Goal: Task Accomplishment & Management: Use online tool/utility

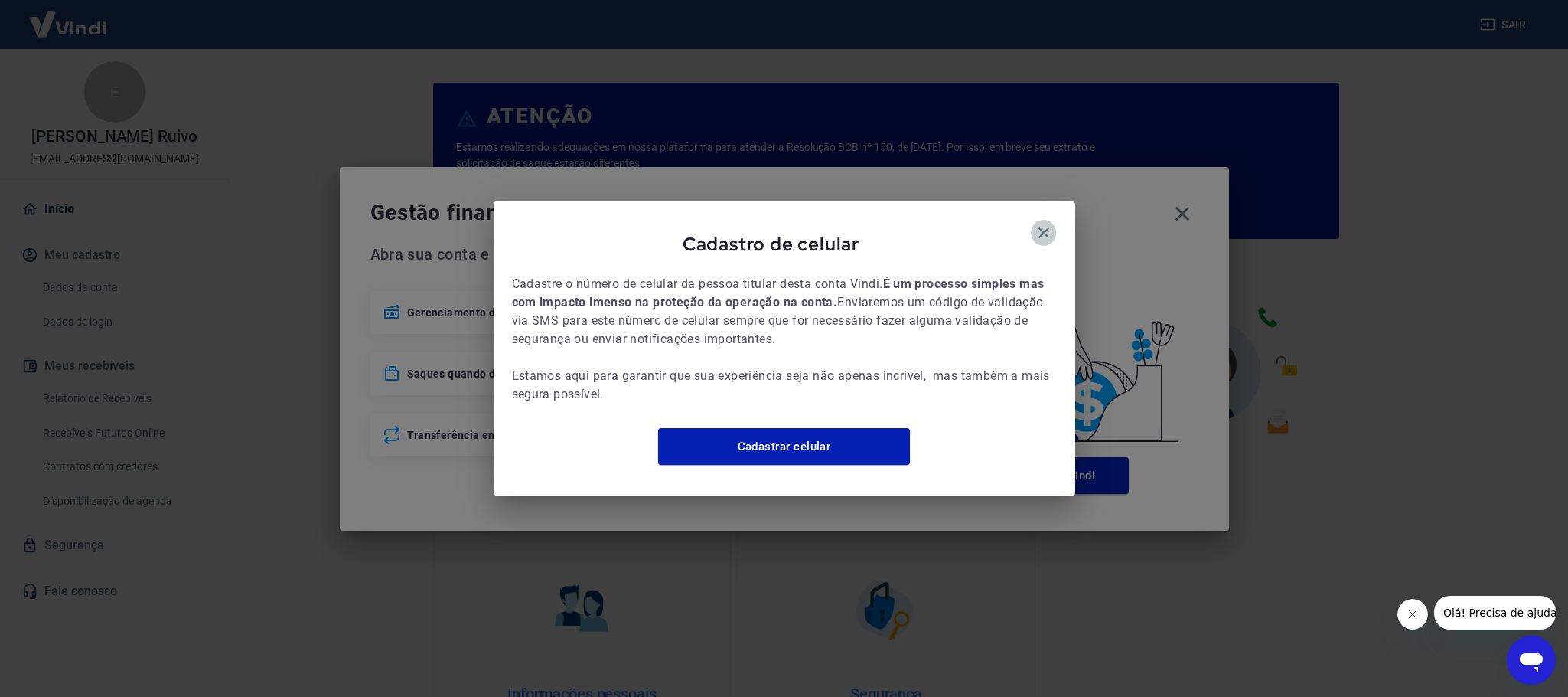
click at [1039, 226] on icon "button" at bounding box center [1044, 233] width 19 height 19
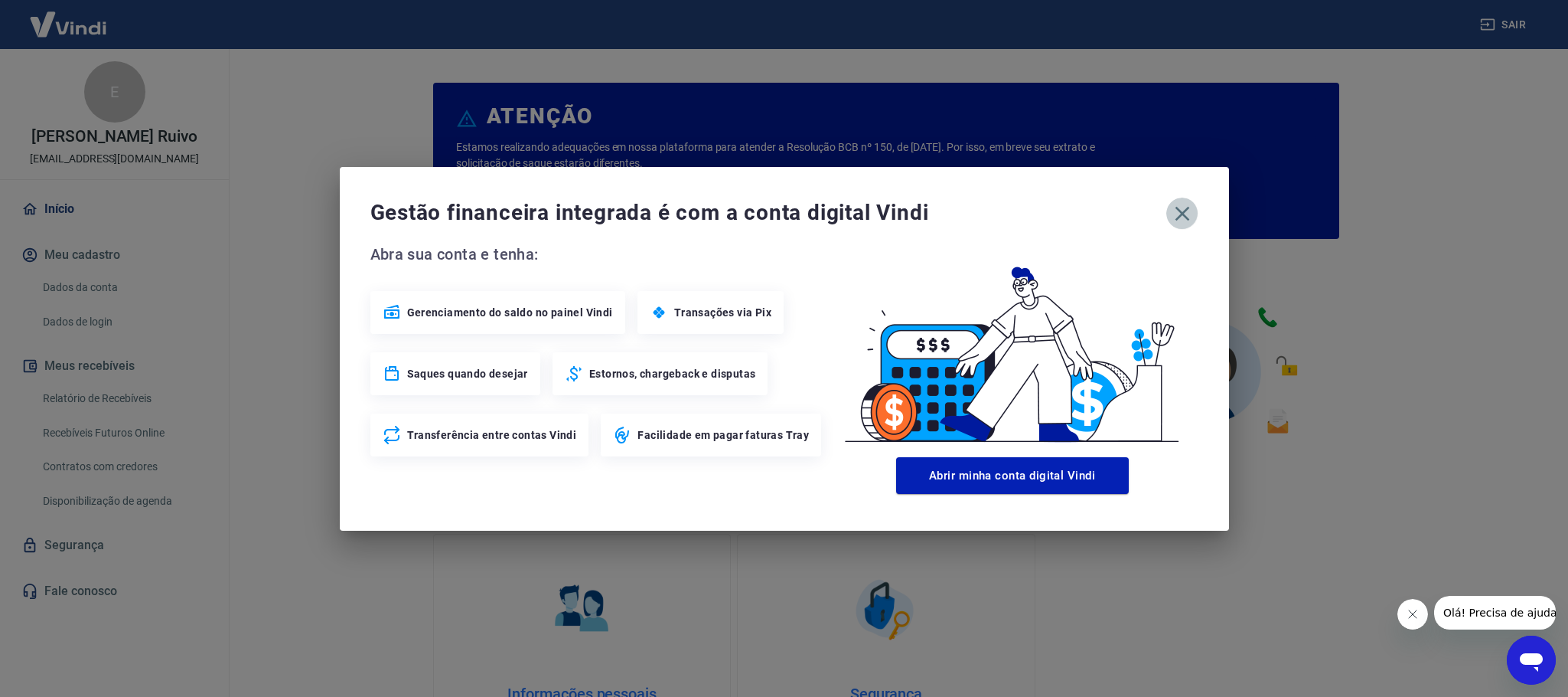
click at [1189, 219] on icon "button" at bounding box center [1183, 214] width 24 height 24
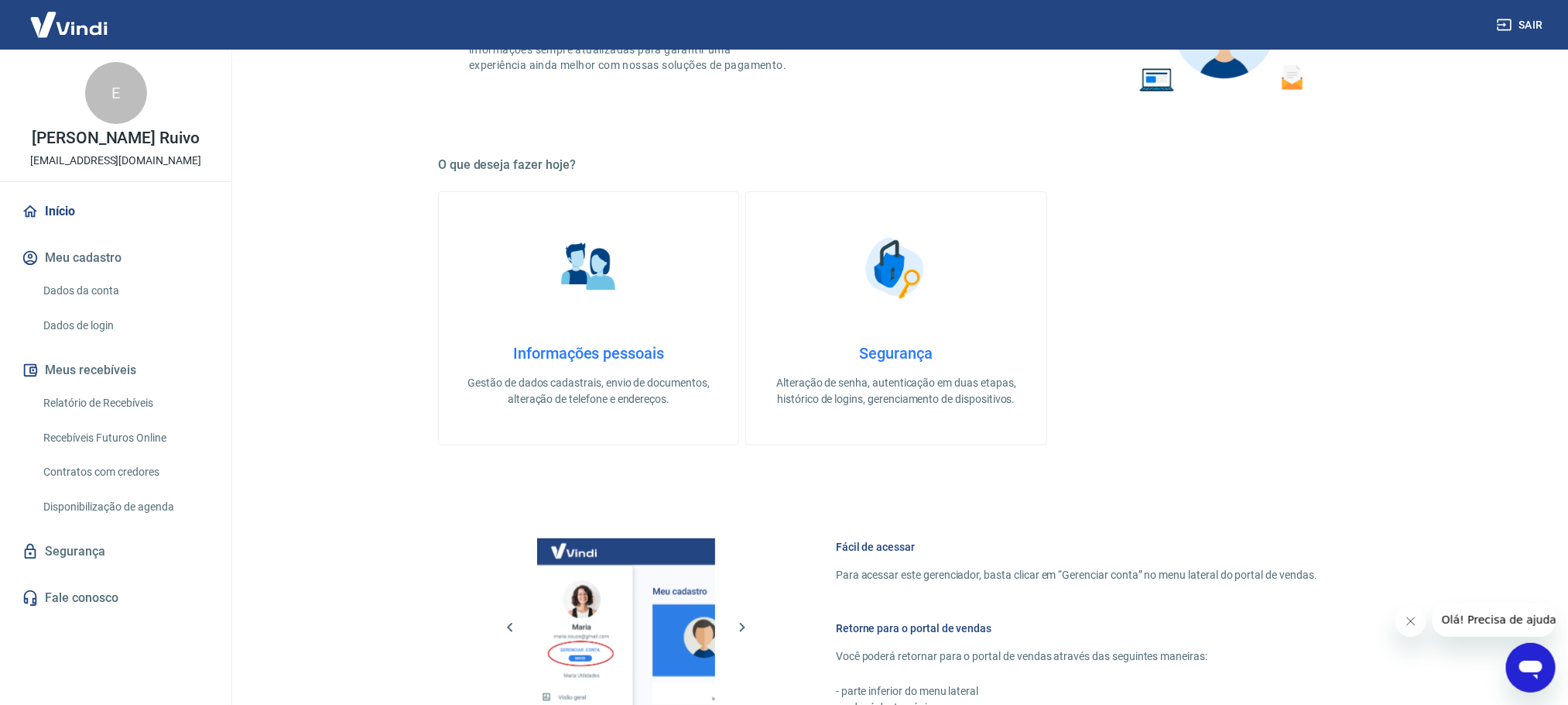
scroll to position [664, 0]
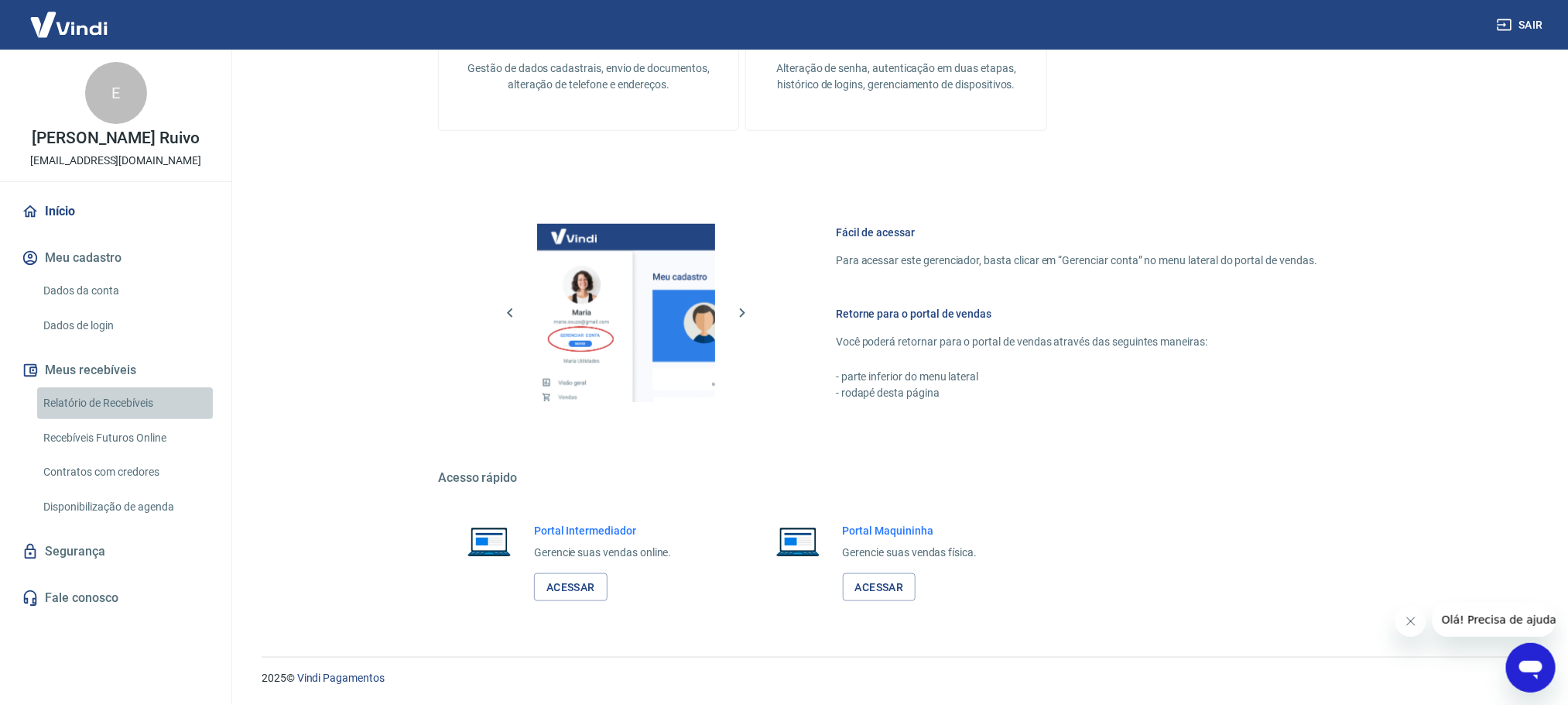
click at [89, 393] on link "Relatório de Recebíveis" at bounding box center [125, 402] width 175 height 31
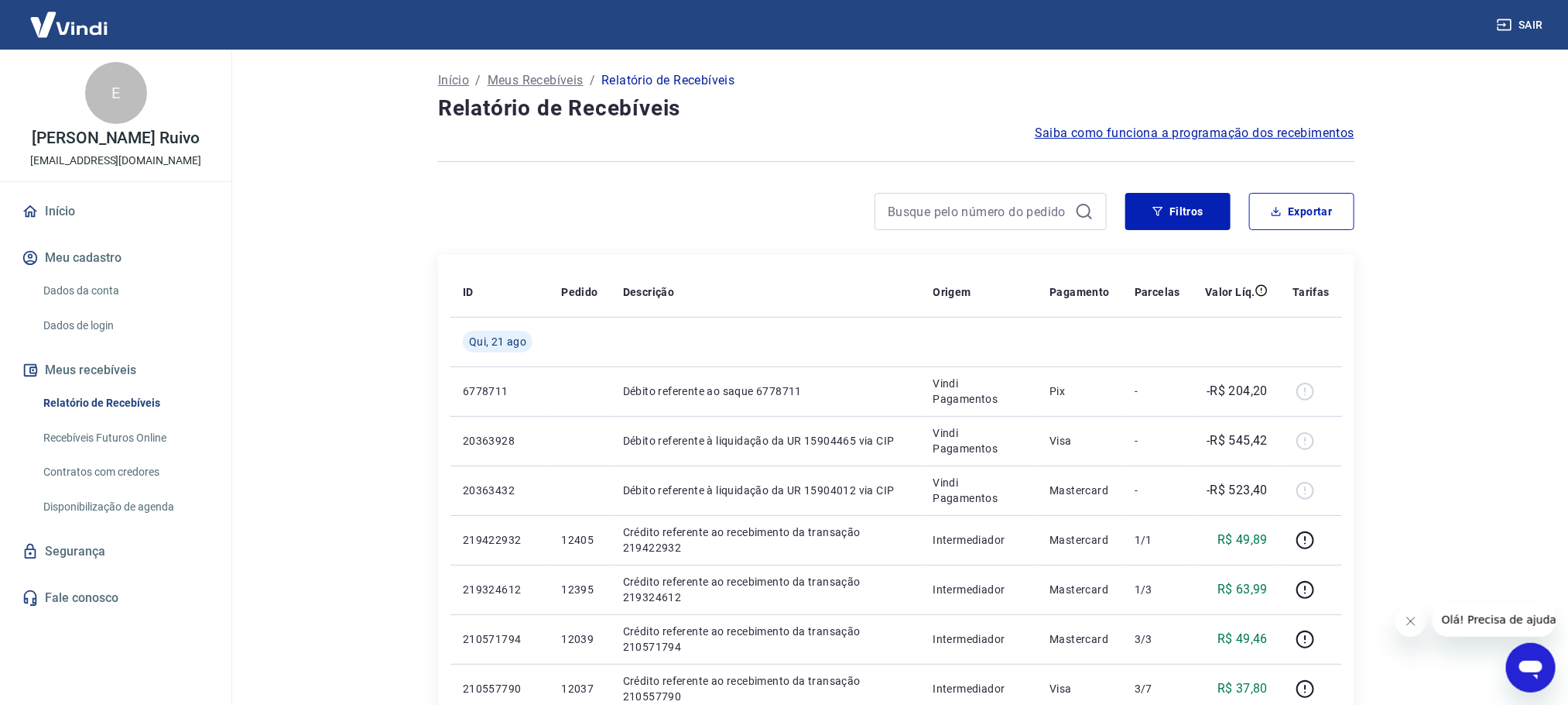
click at [1413, 388] on main "Início / Meus Recebíveis / Relatório de Recebíveis Relatório de Recebíveis Saib…" at bounding box center [896, 377] width 1344 height 655
click at [1171, 200] on button "Filtros" at bounding box center [1178, 211] width 106 height 37
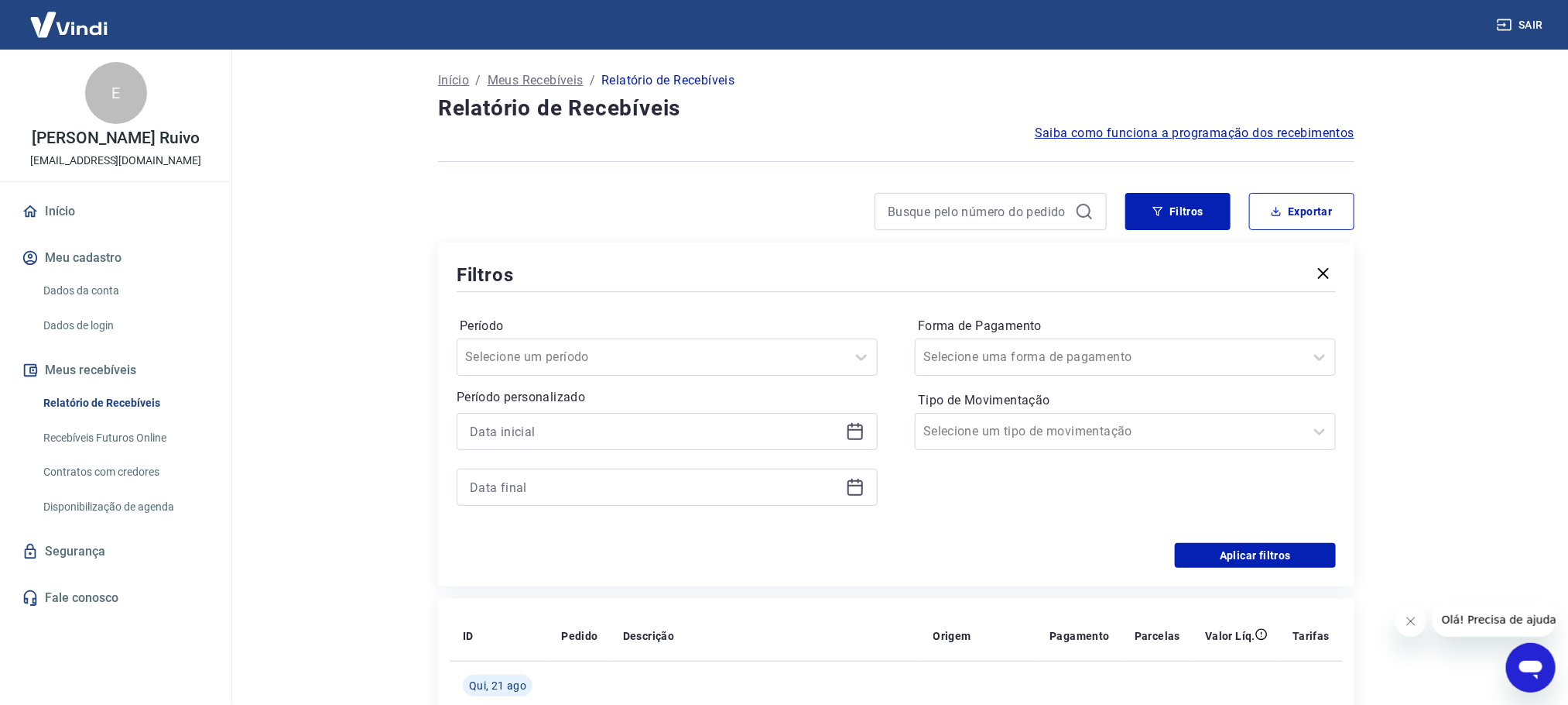
click at [854, 441] on div at bounding box center [667, 431] width 421 height 37
click at [853, 432] on icon at bounding box center [855, 432] width 19 height 19
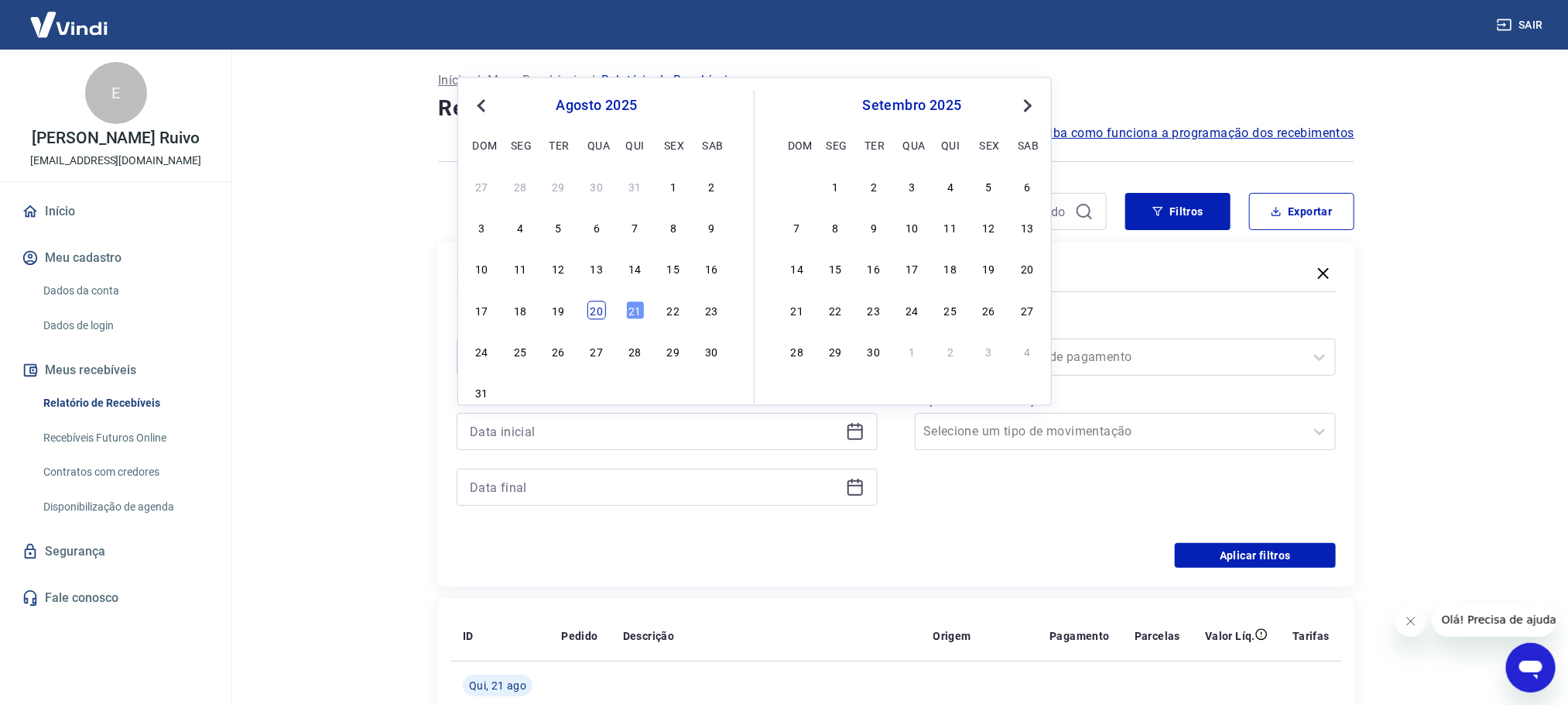
click at [600, 308] on div "20" at bounding box center [597, 310] width 19 height 19
type input "[DATE]"
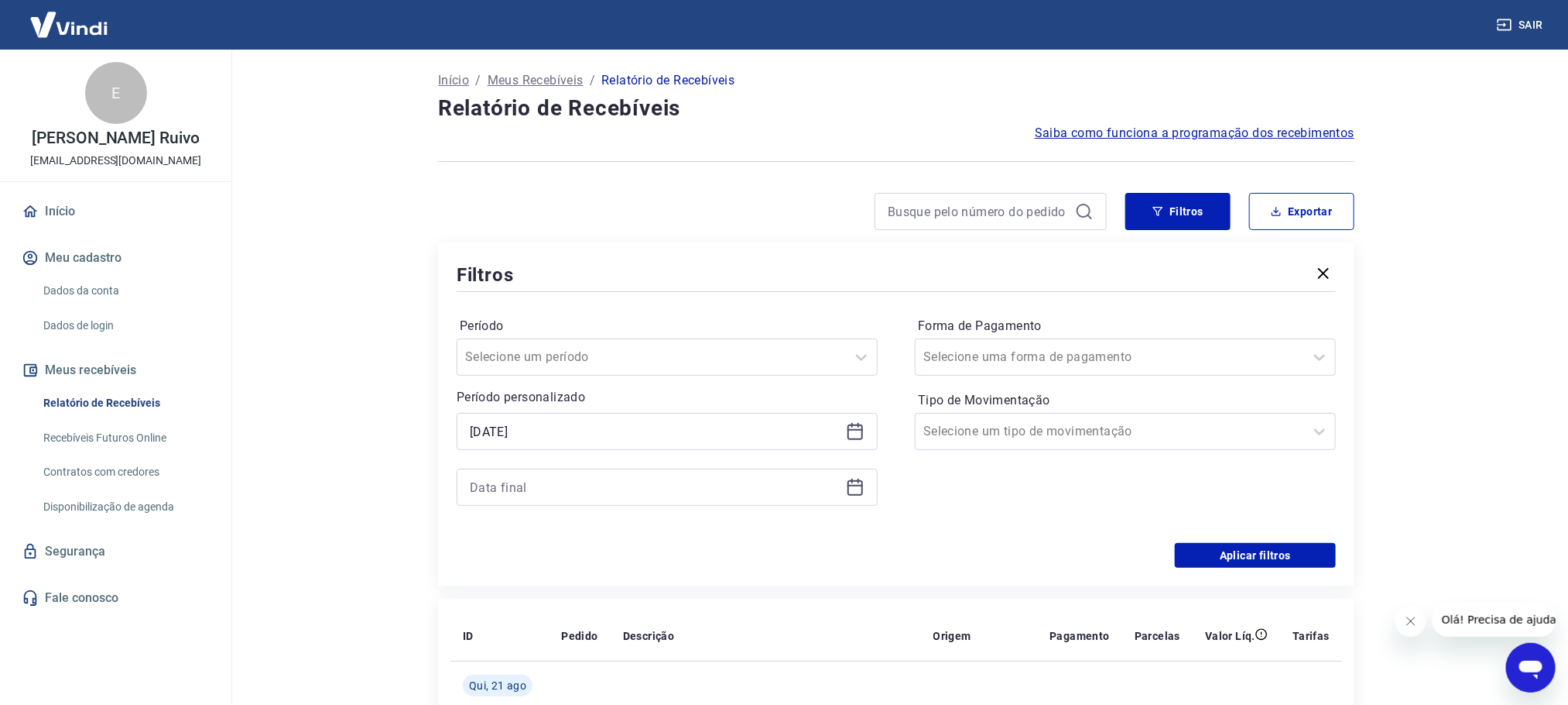
click at [854, 486] on icon at bounding box center [855, 487] width 19 height 19
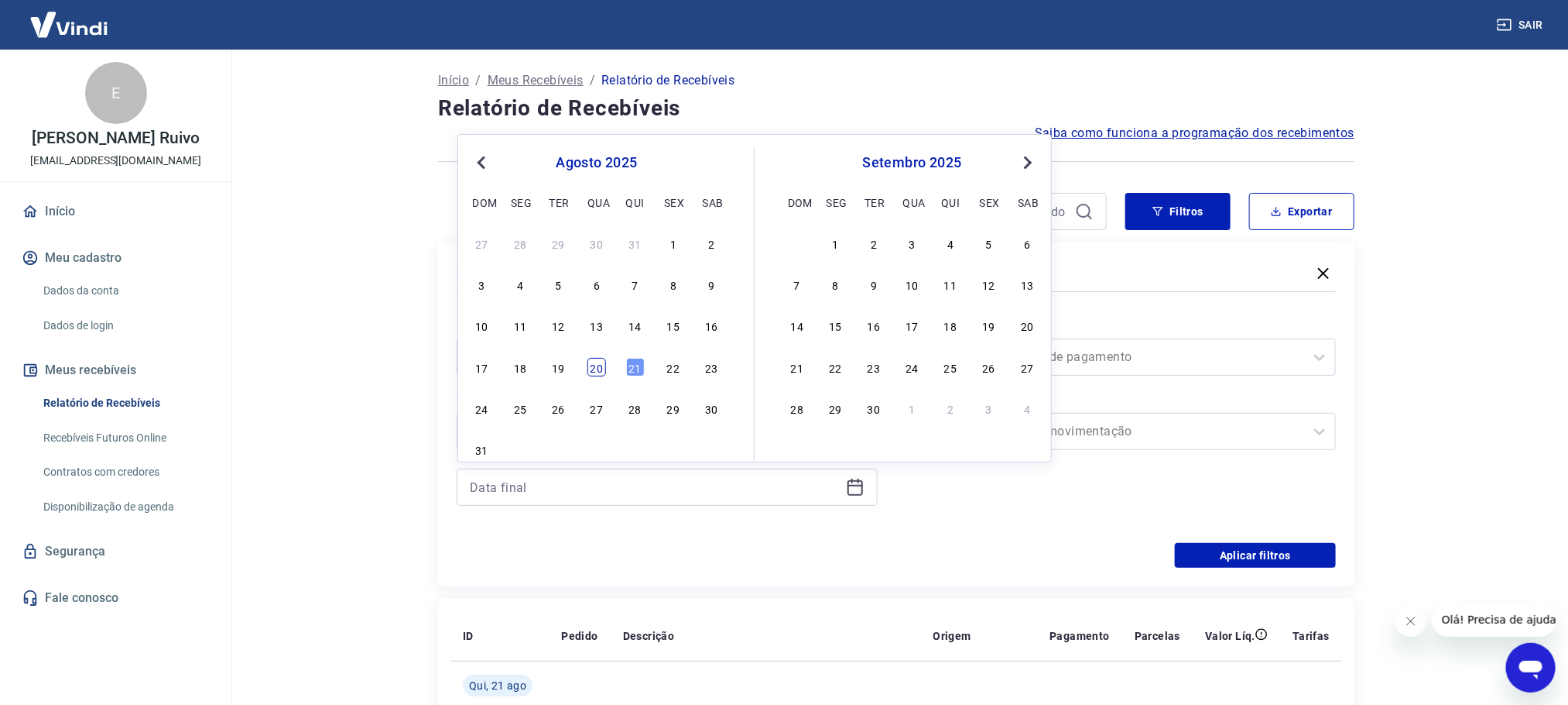
click at [597, 376] on div "20" at bounding box center [597, 367] width 19 height 19
type input "[DATE]"
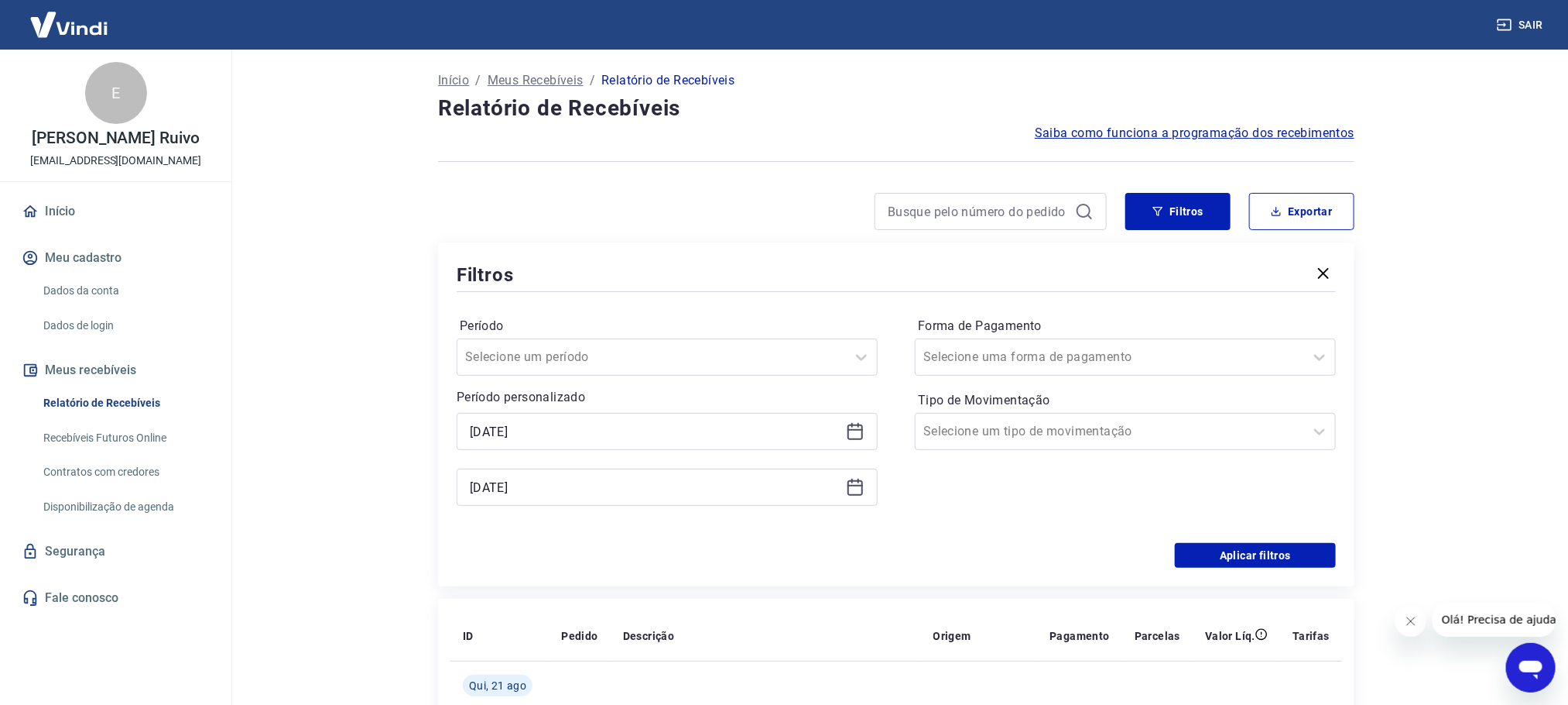
click at [716, 539] on div "Período Selecione um período Período personalizado Selected date: [DATE] [DATE]…" at bounding box center [895, 419] width 879 height 248
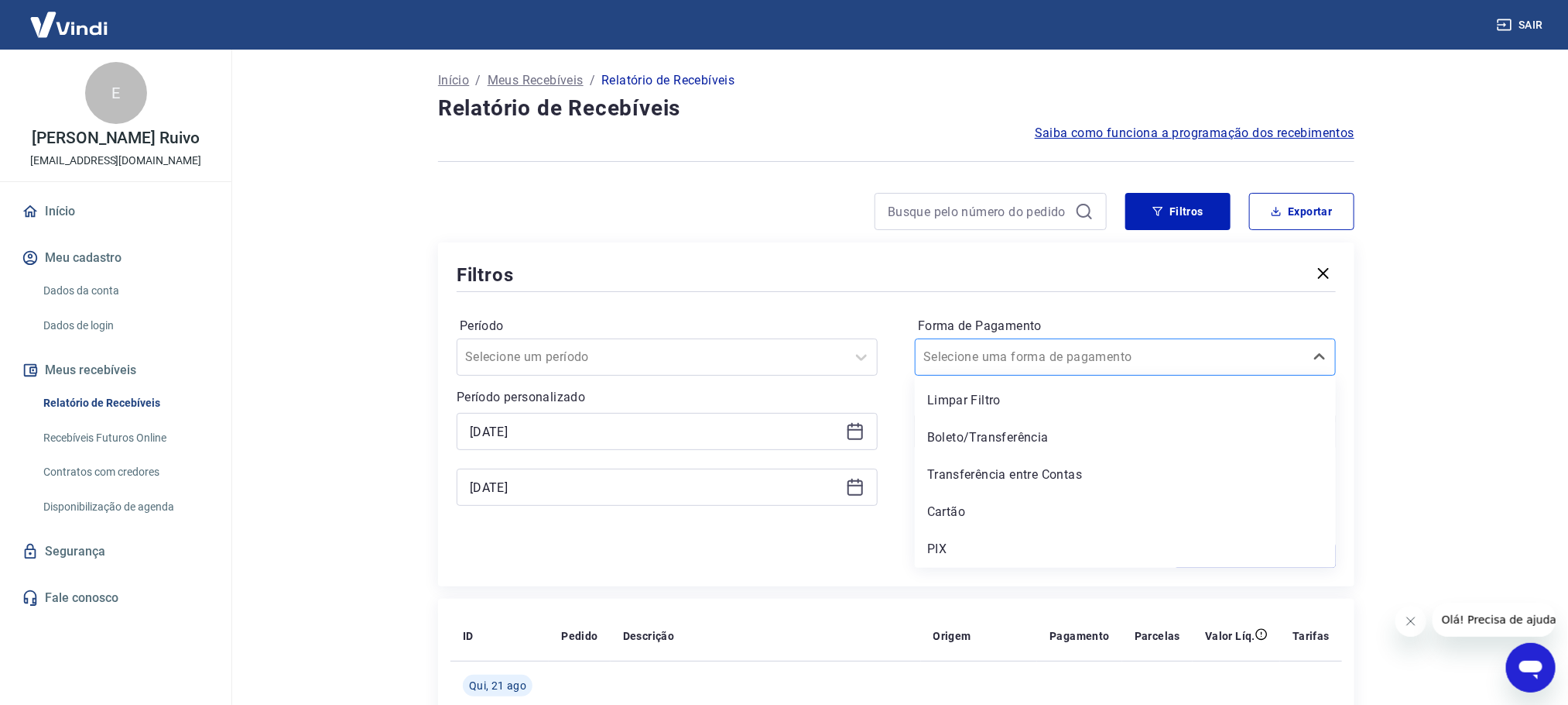
click at [986, 348] on input "Forma de Pagamento" at bounding box center [1002, 357] width 156 height 19
drag, startPoint x: 967, startPoint y: 504, endPoint x: 938, endPoint y: 514, distance: 30.7
click at [969, 504] on div "Cartão" at bounding box center [1126, 512] width 421 height 31
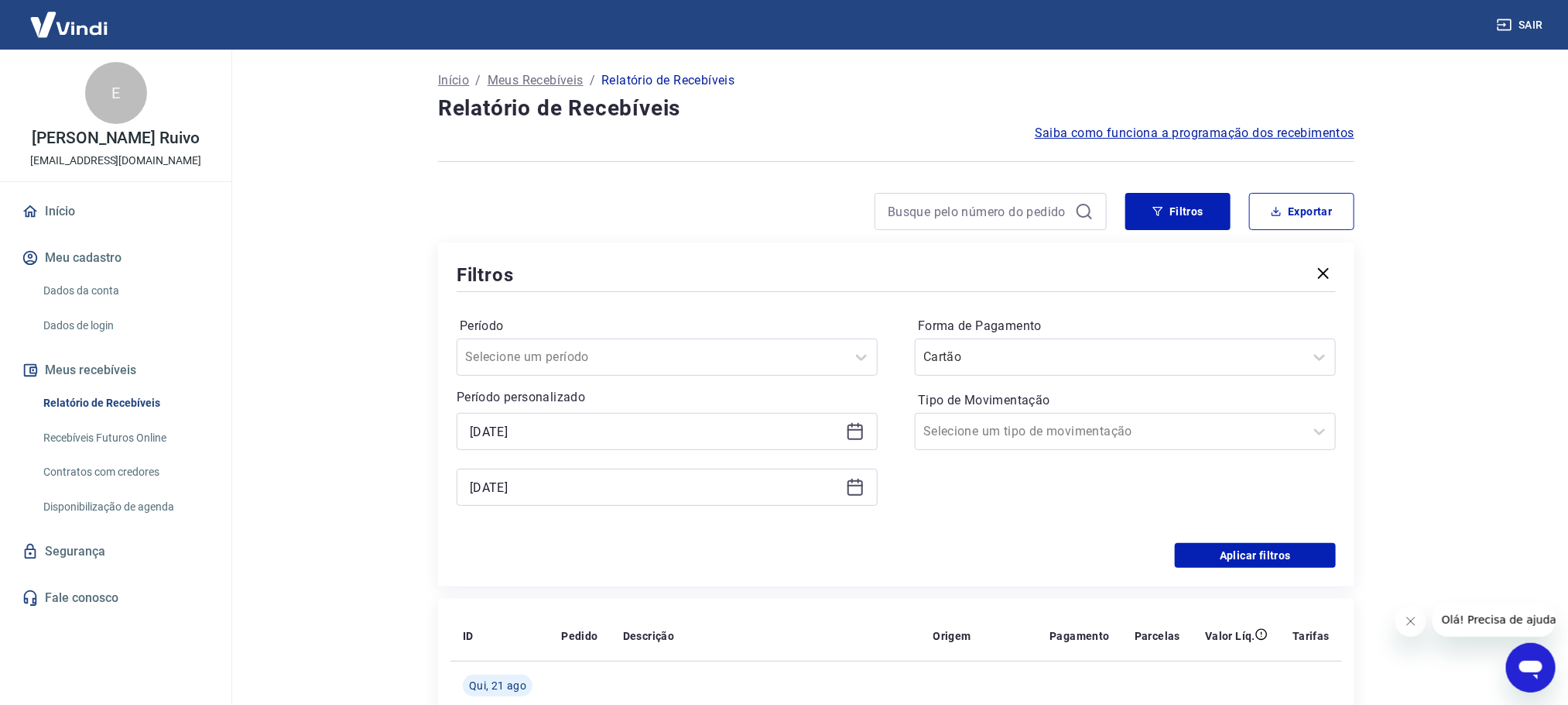
click at [938, 514] on div "Forma de Pagamento Cartão Tipo de Movimentação Selecione um tipo de movimentação" at bounding box center [1126, 418] width 421 height 211
click at [1196, 552] on button "Aplicar filtros" at bounding box center [1256, 555] width 161 height 25
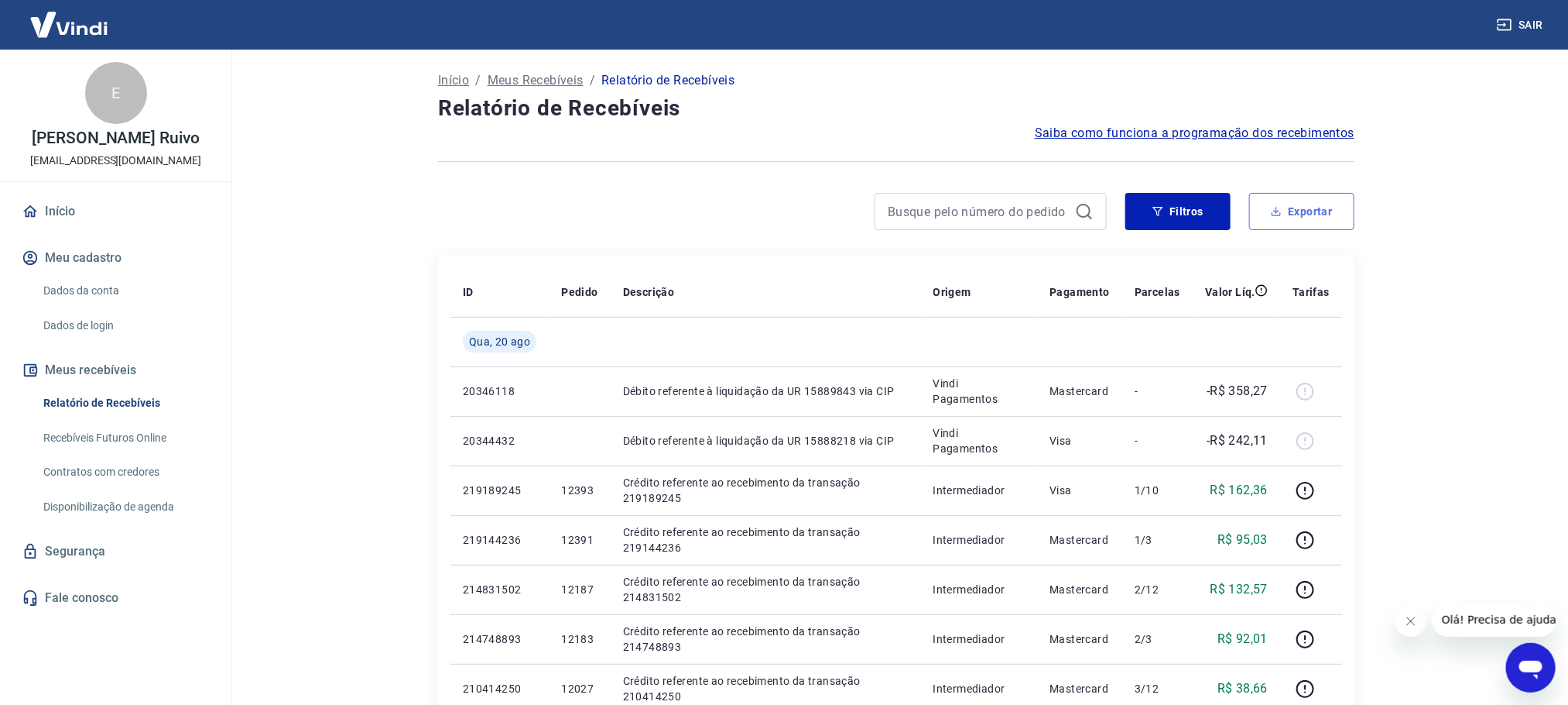
click at [1273, 225] on button "Exportar" at bounding box center [1302, 211] width 106 height 37
type input "[DATE]"
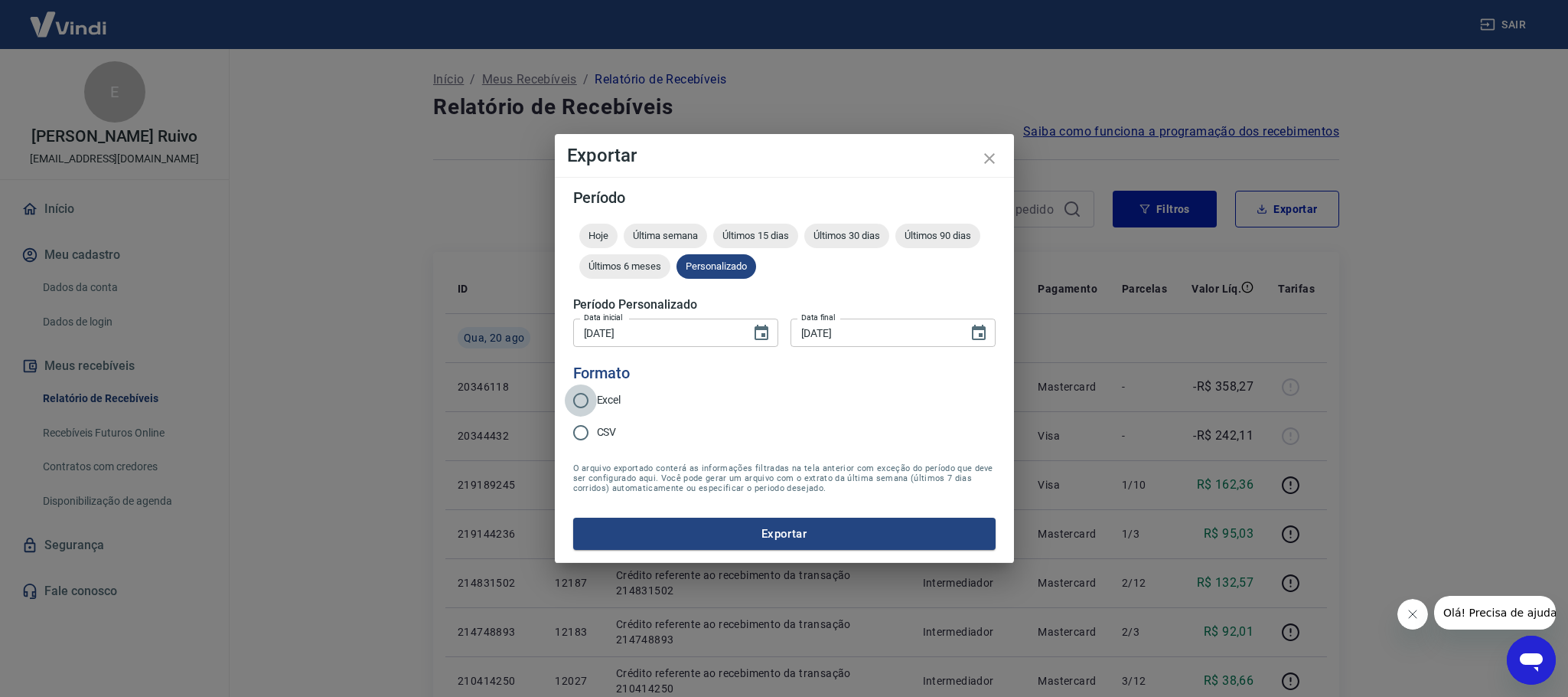
click at [592, 395] on input "Excel" at bounding box center [581, 400] width 32 height 32
radio input "true"
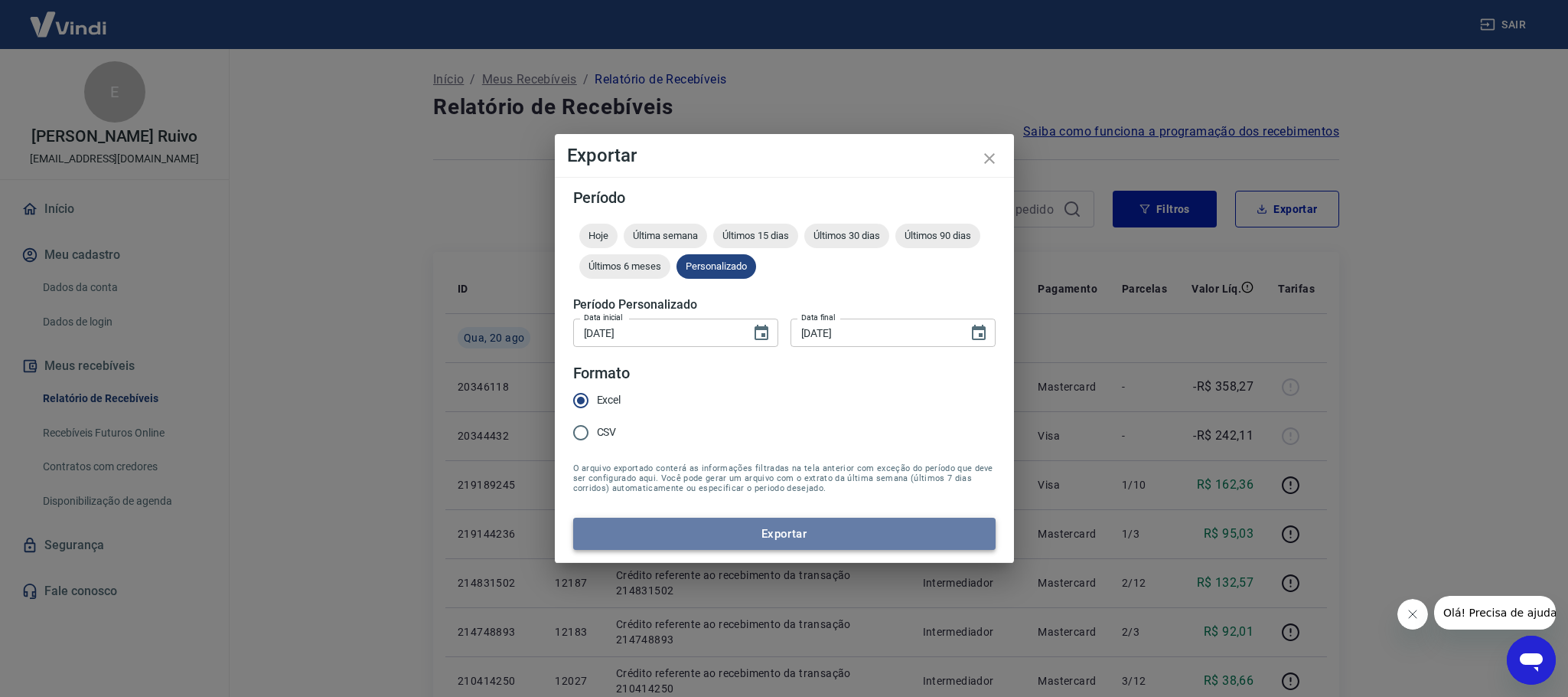
click at [719, 529] on button "Exportar" at bounding box center [784, 533] width 423 height 32
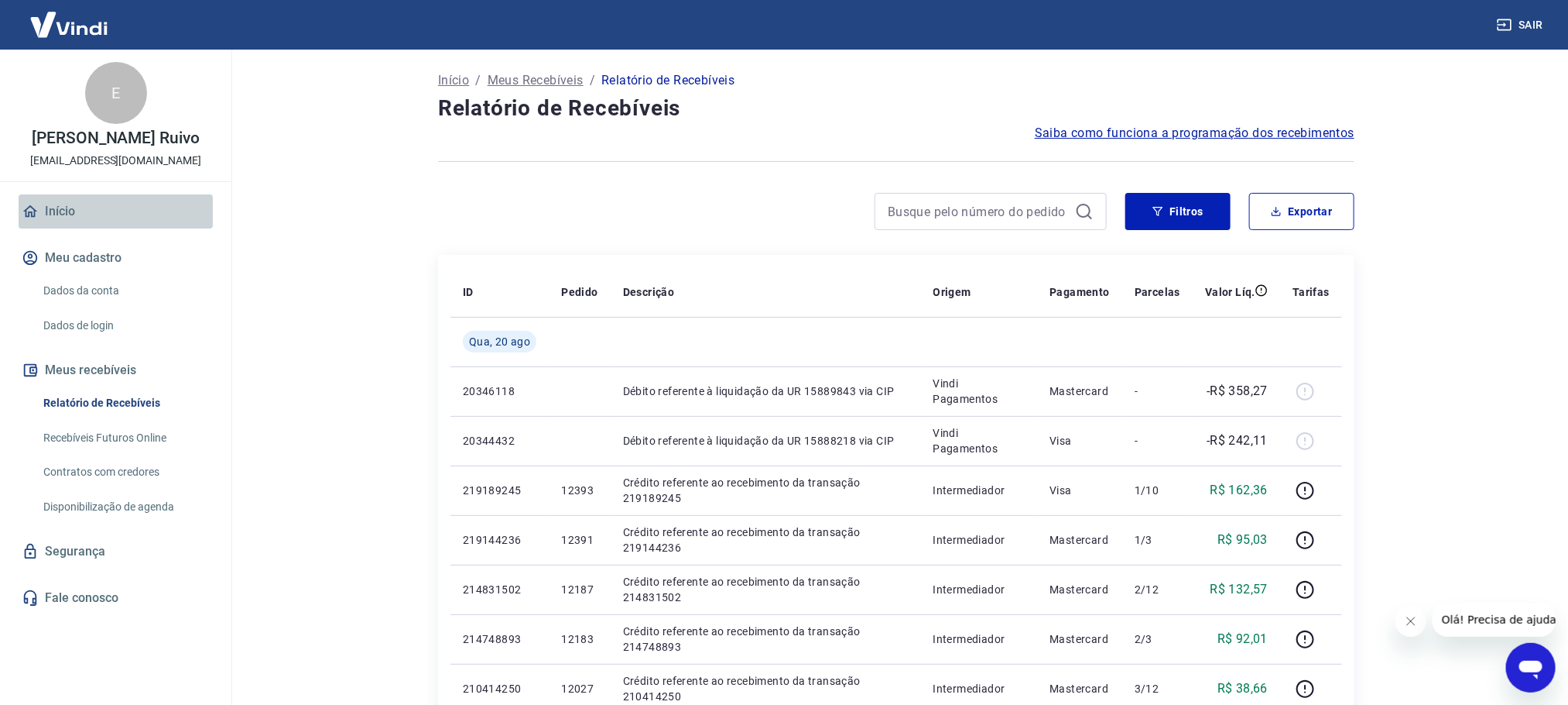
click at [64, 209] on link "Início" at bounding box center [116, 212] width 194 height 34
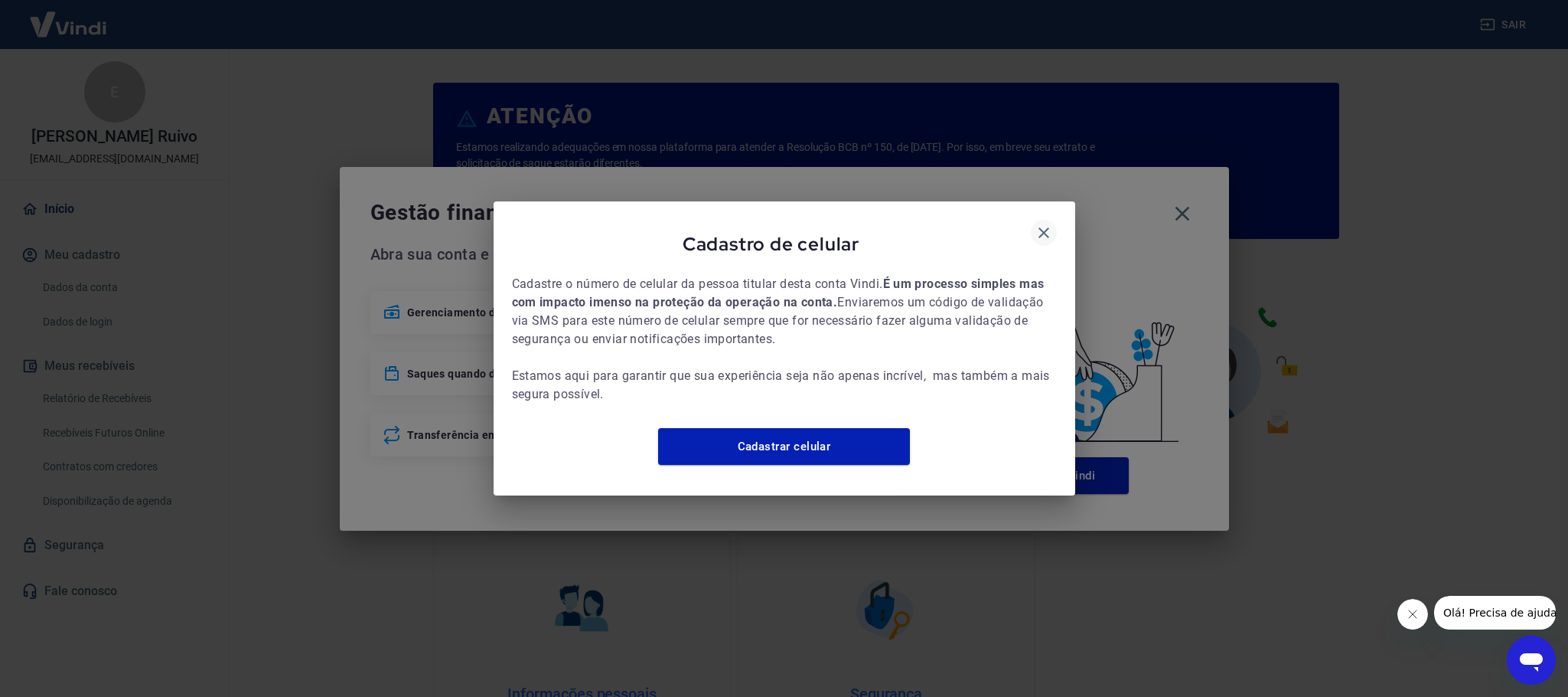
click at [1031, 220] on button "button" at bounding box center [1044, 233] width 26 height 26
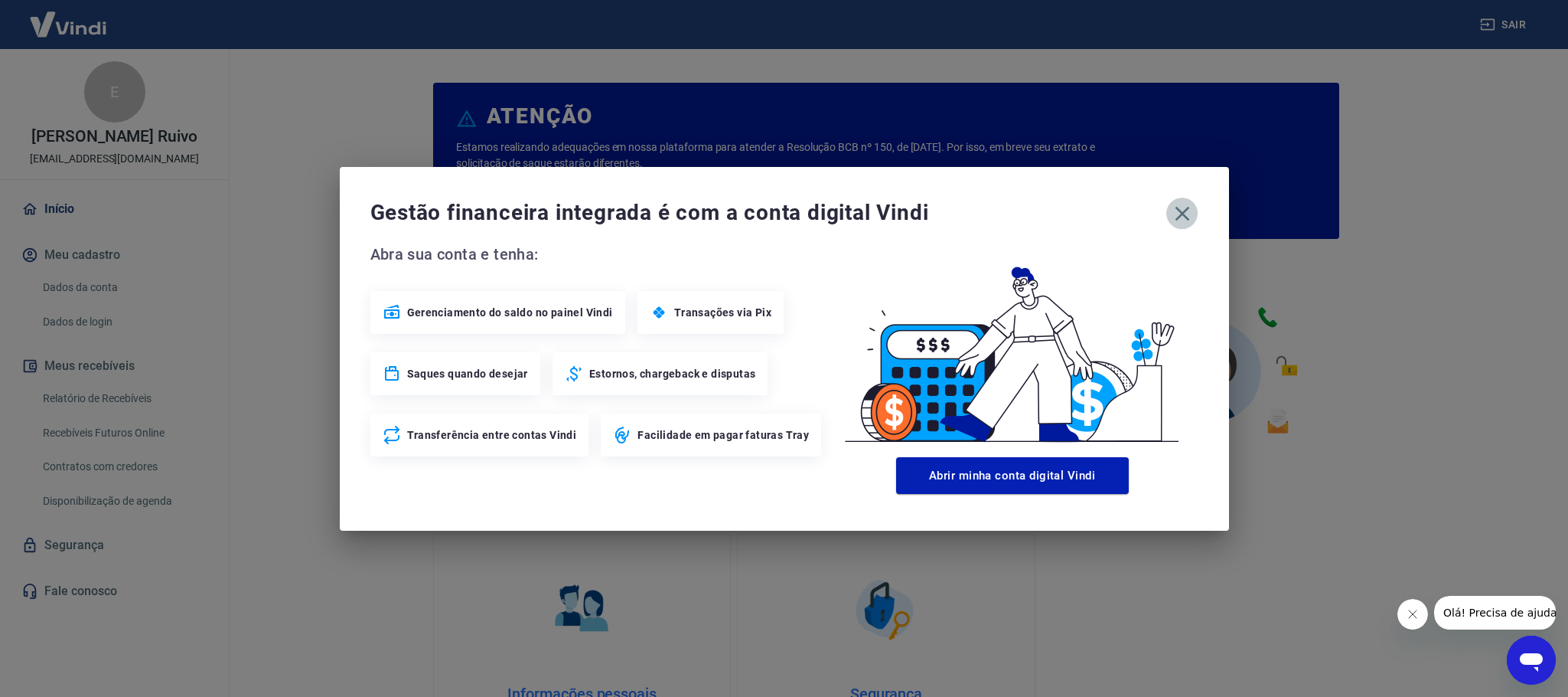
click at [1178, 209] on icon "button" at bounding box center [1183, 214] width 24 height 24
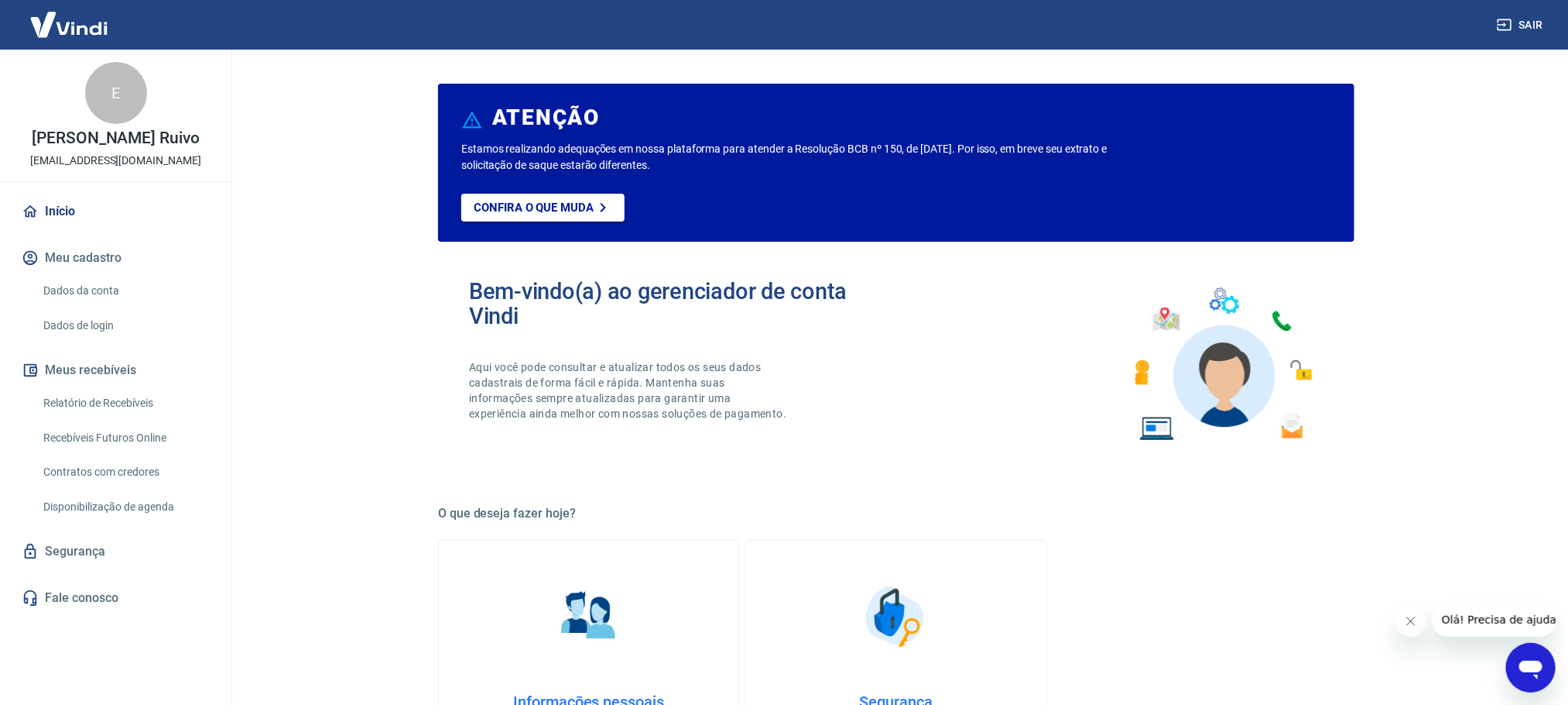
scroll to position [664, 0]
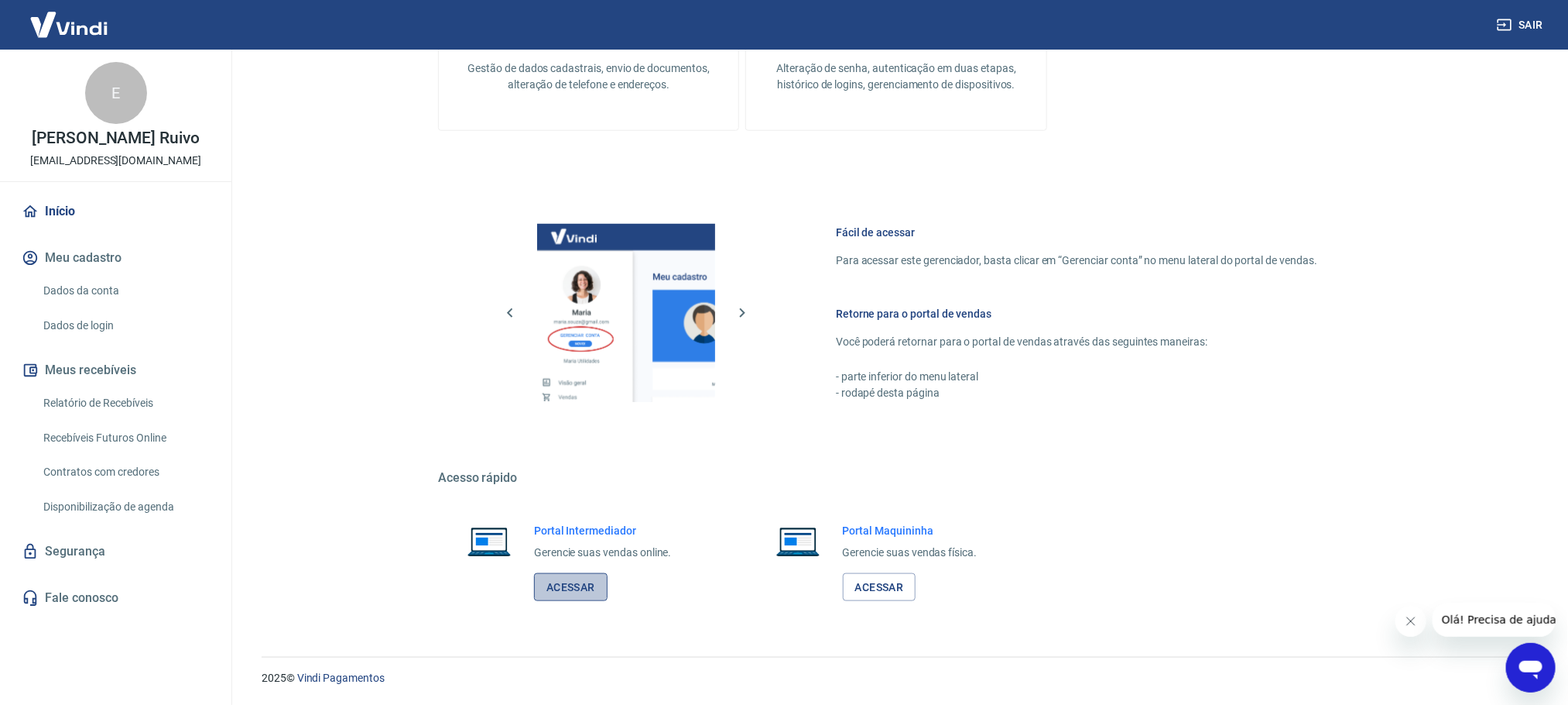
click at [595, 576] on link "Acessar" at bounding box center [571, 587] width 73 height 29
